Goal: Transaction & Acquisition: Purchase product/service

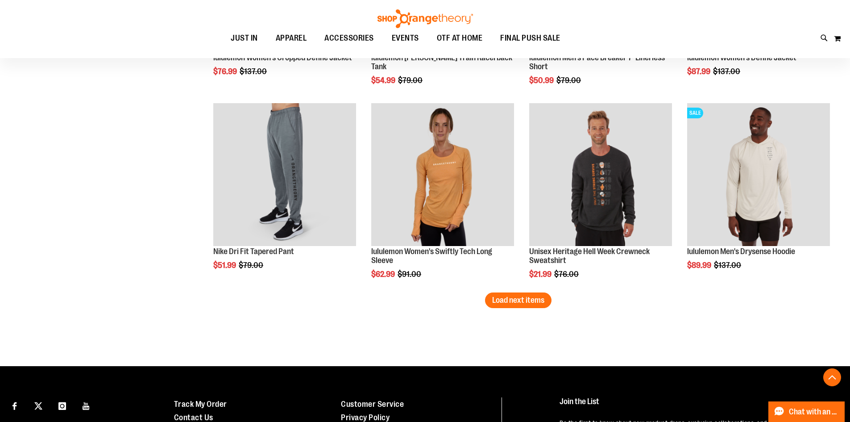
scroll to position [5130, 0]
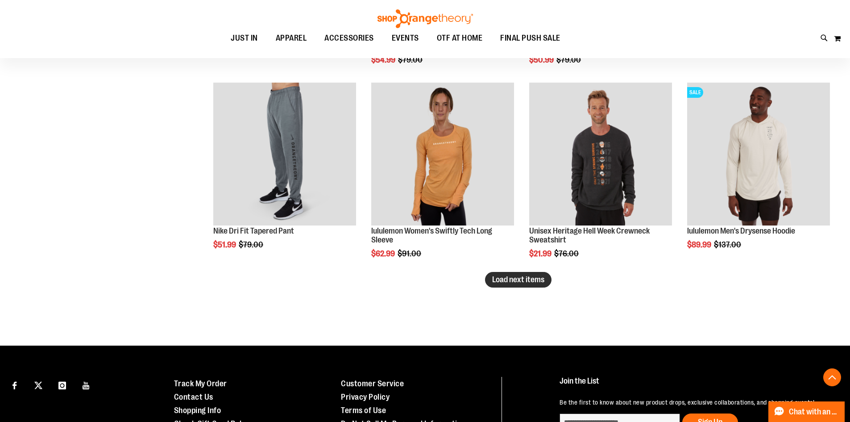
click at [540, 283] on span "Load next items" at bounding box center [518, 279] width 52 height 9
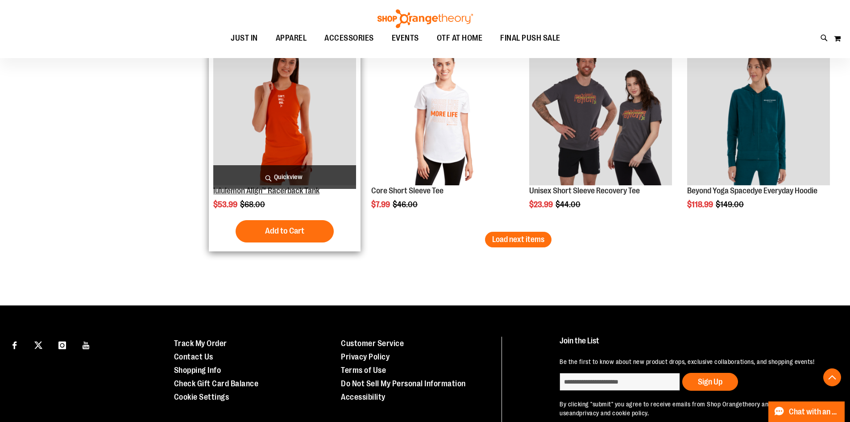
scroll to position [5754, 0]
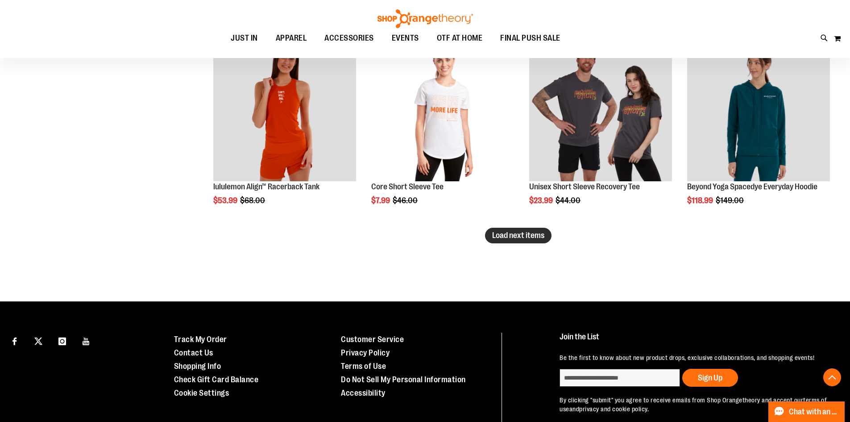
click at [512, 239] on span "Load next items" at bounding box center [518, 235] width 52 height 9
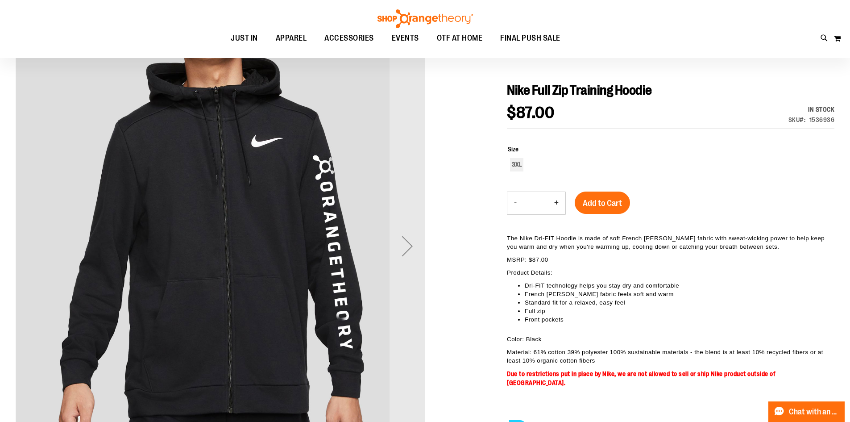
scroll to position [133, 0]
